Goal: Task Accomplishment & Management: Manage account settings

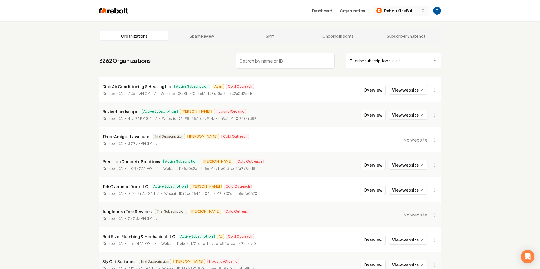
click at [396, 8] on span "Rebolt Site Builder" at bounding box center [401, 11] width 34 height 6
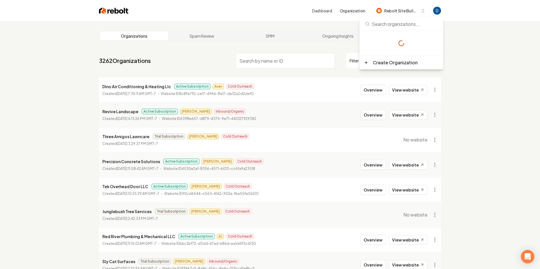
click at [507, 33] on div "Organizations Spam Review SMM Ongoing Insights Subscriber Snapshot 3262 Organiz…" at bounding box center [270, 186] width 540 height 330
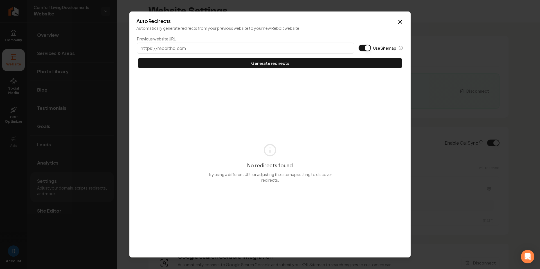
type button "on"
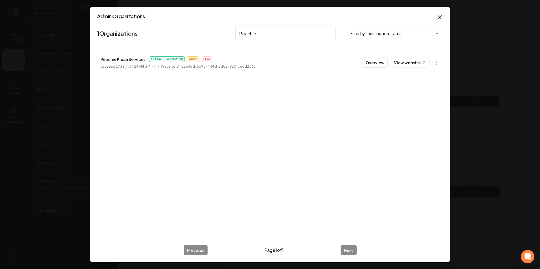
type input "Peachie"
click at [401, 58] on div "Overview View website" at bounding box center [395, 63] width 67 height 10
click at [402, 60] on link "View website" at bounding box center [410, 63] width 39 height 10
click at [371, 64] on button "Overview" at bounding box center [374, 63] width 25 height 10
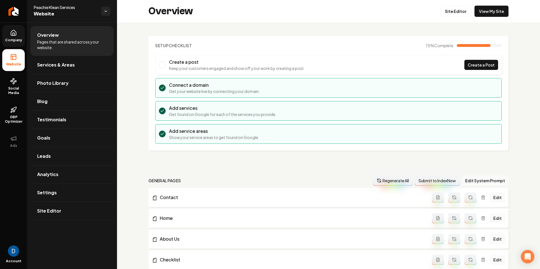
click at [10, 31] on link "Company" at bounding box center [13, 36] width 22 height 22
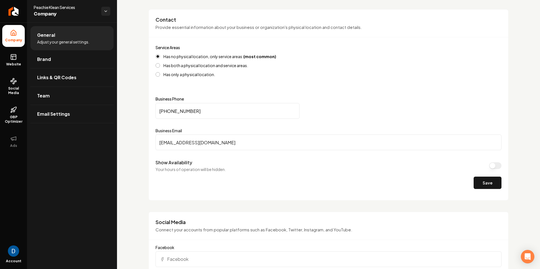
scroll to position [195, 0]
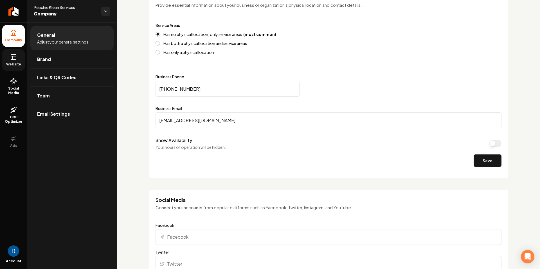
click at [20, 64] on span "Website" at bounding box center [13, 64] width 19 height 4
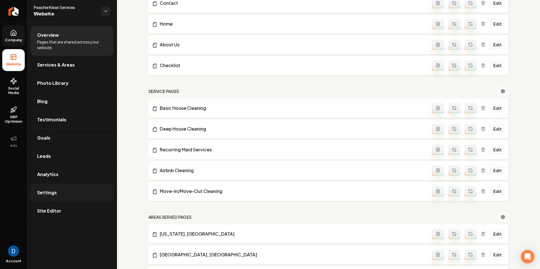
click at [61, 188] on link "Settings" at bounding box center [71, 193] width 83 height 18
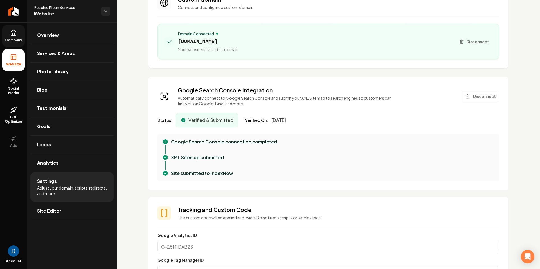
scroll to position [98, 0]
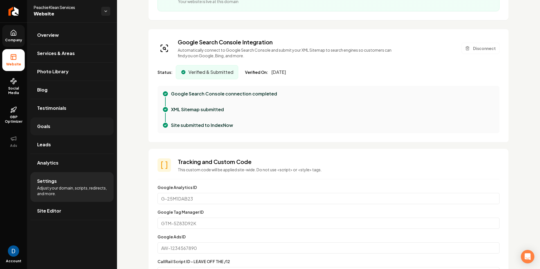
click at [59, 128] on link "Goals" at bounding box center [71, 126] width 83 height 18
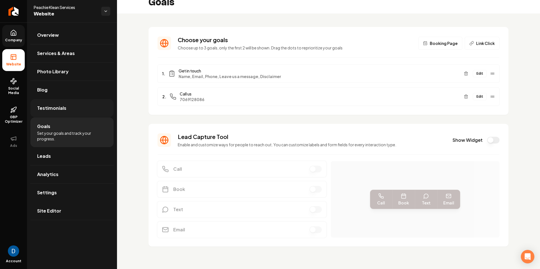
scroll to position [9, 0]
click at [190, 100] on span "7069128086" at bounding box center [319, 100] width 279 height 6
copy span "7069128086"
click at [481, 75] on button "Edit" at bounding box center [480, 73] width 14 height 7
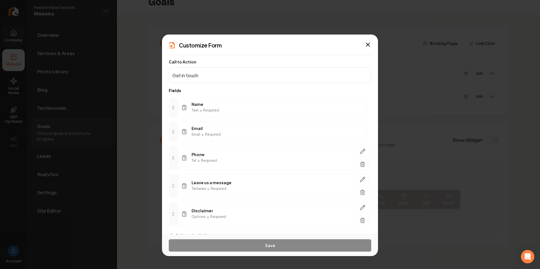
scroll to position [18, 0]
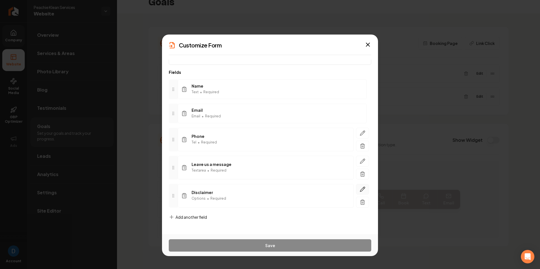
click at [362, 189] on icon "button" at bounding box center [363, 190] width 6 height 6
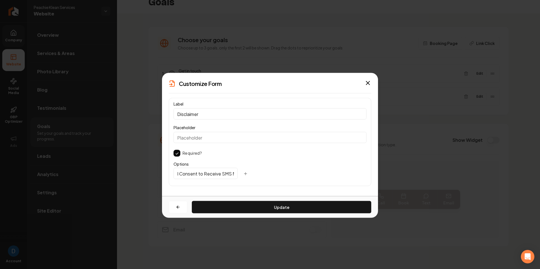
click at [204, 173] on input "I Consent to Receive SMS Notifications, Appointment Reminders and Updates, and …" at bounding box center [205, 173] width 64 height 11
paste input "7069128086"
type input "I Consent to Receive SMS Notifications, Appointment Reminders and Updates, and …"
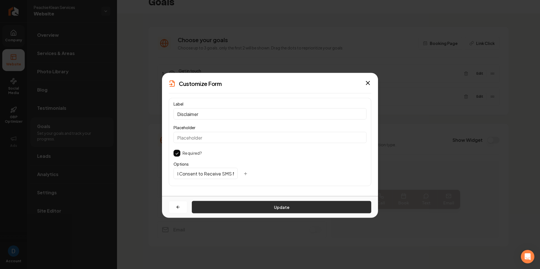
click at [286, 204] on button "Update" at bounding box center [281, 207] width 179 height 12
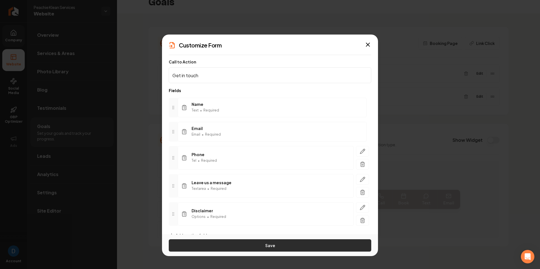
click at [295, 248] on button "Save" at bounding box center [270, 245] width 202 height 12
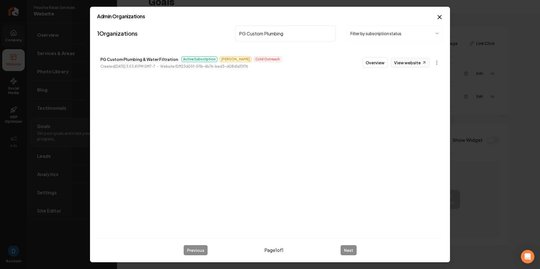
type input "PG Custom Plumbing"
click at [415, 66] on link "View website" at bounding box center [410, 63] width 39 height 10
click at [370, 61] on button "Overview" at bounding box center [374, 63] width 25 height 10
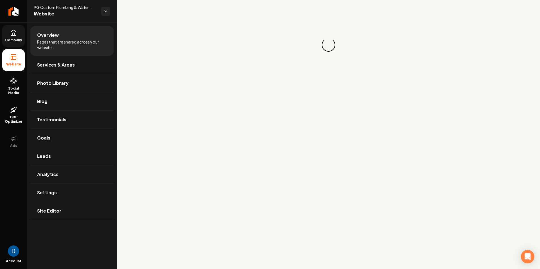
click at [24, 34] on link "Company" at bounding box center [13, 36] width 22 height 22
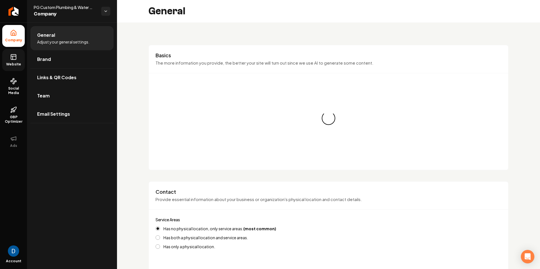
click at [60, 105] on li "Team" at bounding box center [71, 96] width 83 height 18
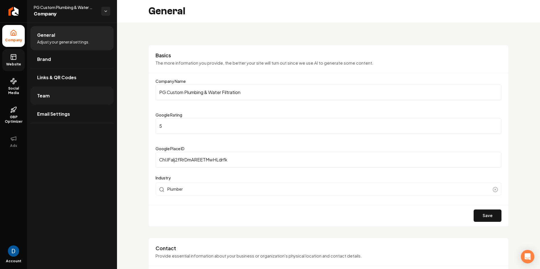
click at [69, 98] on link "Team" at bounding box center [71, 96] width 83 height 18
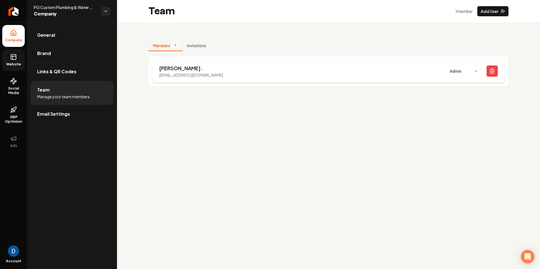
click at [173, 70] on p "[PERSON_NAME] ." at bounding box center [191, 68] width 64 height 8
copy p "[PERSON_NAME]"
click at [320, 83] on div "[PERSON_NAME] . [EMAIL_ADDRESS][DOMAIN_NAME] Admin" at bounding box center [328, 71] width 360 height 30
click at [322, 71] on div "[PERSON_NAME] . [EMAIL_ADDRESS][DOMAIN_NAME] Admin" at bounding box center [328, 71] width 352 height 23
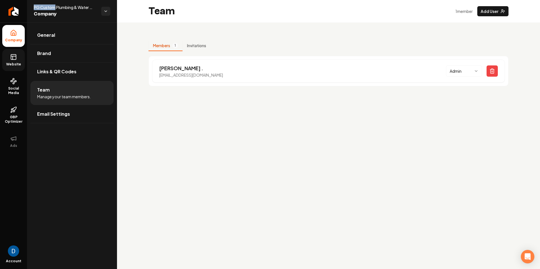
drag, startPoint x: 34, startPoint y: 8, endPoint x: 55, endPoint y: 8, distance: 20.5
click at [55, 8] on span "PG Custom Plumbing & Water Filtration" at bounding box center [65, 7] width 63 height 6
copy span "PG Custom"
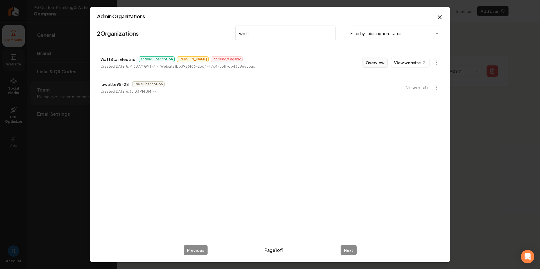
type input "watt"
click at [387, 61] on button "Overview" at bounding box center [374, 63] width 25 height 10
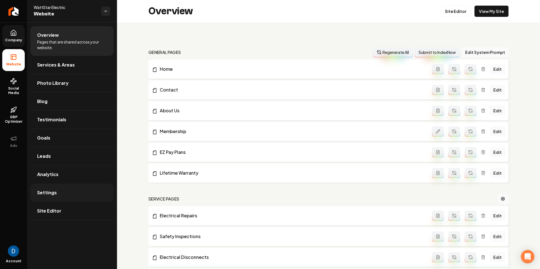
click at [67, 198] on link "Settings" at bounding box center [71, 193] width 83 height 18
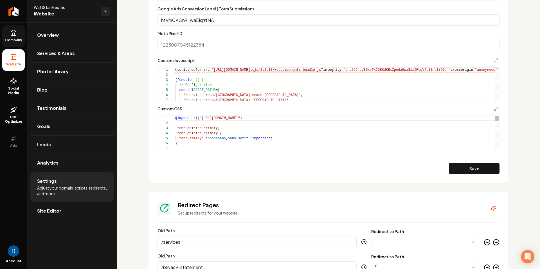
scroll to position [430, 0]
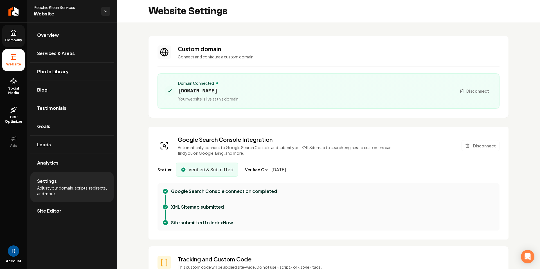
click at [23, 44] on link "Company" at bounding box center [13, 36] width 22 height 22
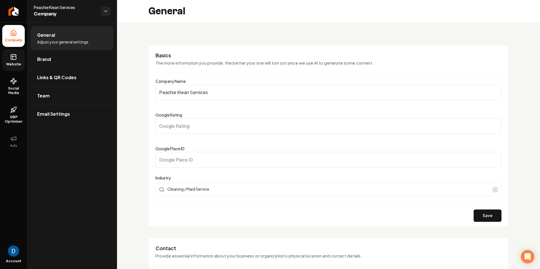
click at [6, 46] on li "Company" at bounding box center [13, 36] width 22 height 22
click at [15, 58] on icon at bounding box center [13, 57] width 7 height 7
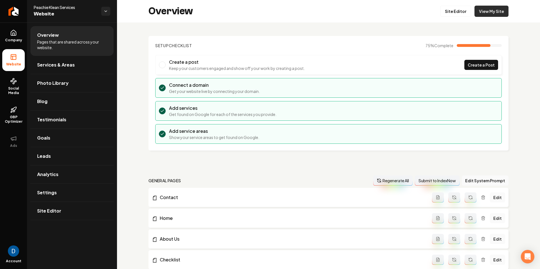
click at [496, 13] on link "View My Site" at bounding box center [491, 11] width 34 height 11
